Goal: Find specific page/section: Find specific page/section

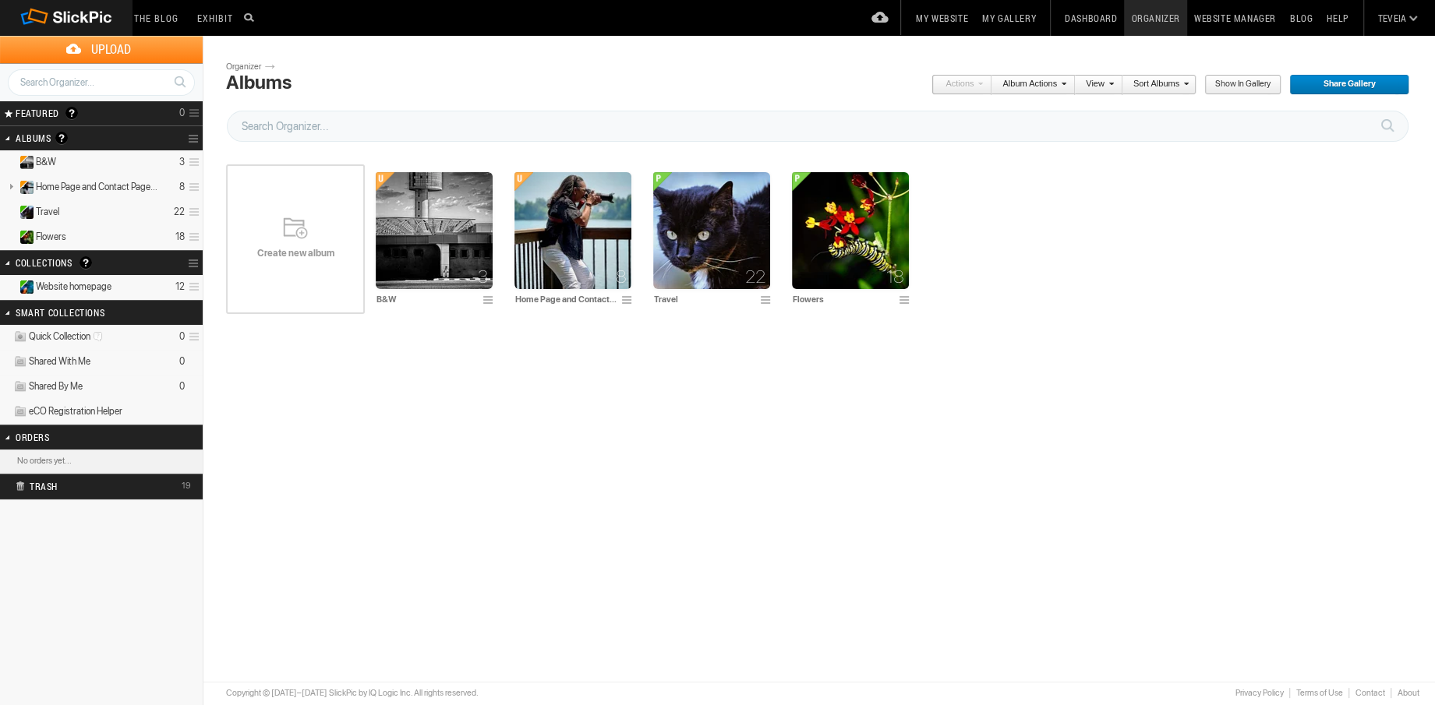
click at [1024, 82] on link "Album Actions" at bounding box center [1028, 85] width 75 height 20
click at [1107, 84] on link "View" at bounding box center [1094, 85] width 39 height 20
click at [1155, 85] on link "Sort Albums" at bounding box center [1155, 85] width 66 height 20
click at [1243, 87] on span "Show in Gallery" at bounding box center [1237, 85] width 66 height 20
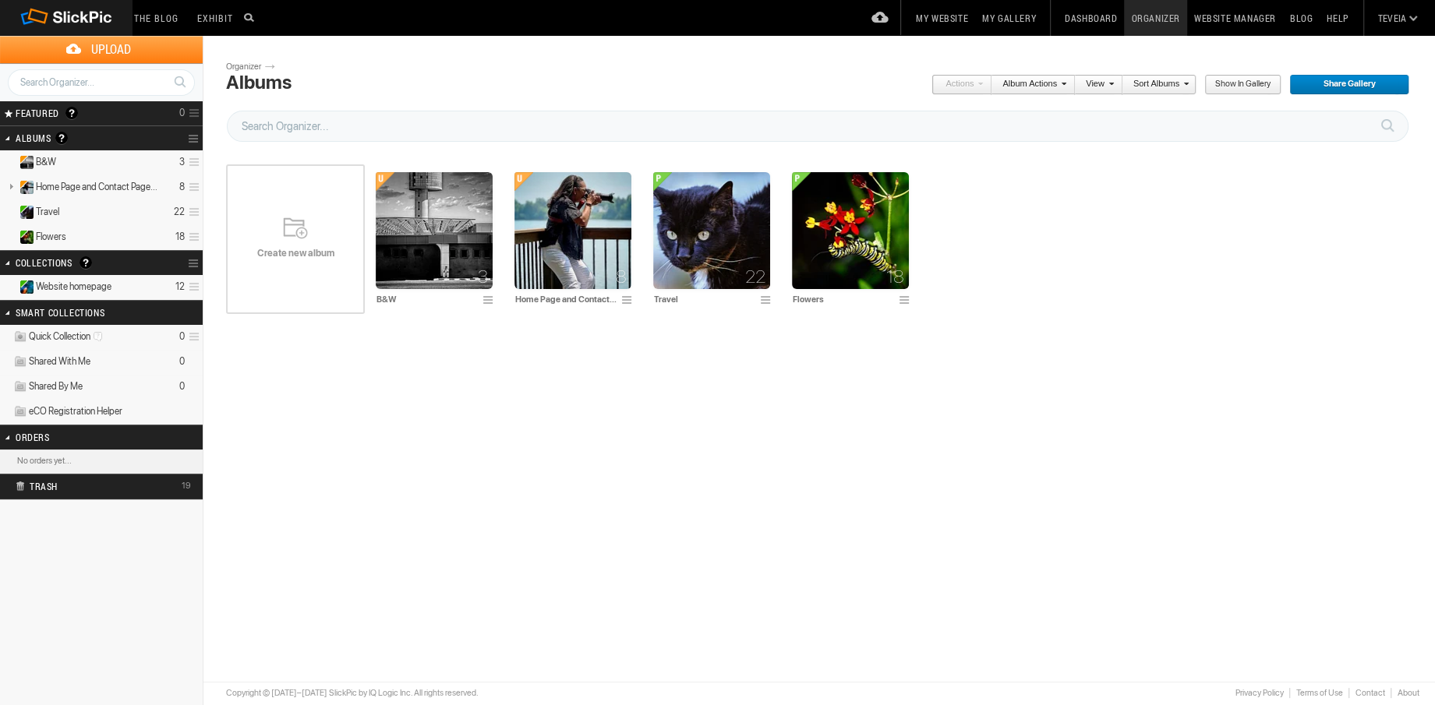
click at [1220, 23] on link "Website Manager" at bounding box center [1235, 18] width 96 height 36
